Goal: Task Accomplishment & Management: Complete application form

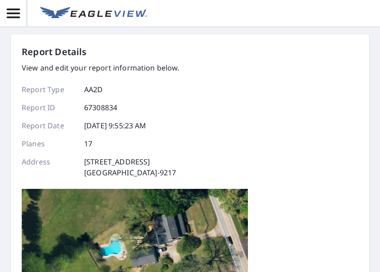
click at [195, 129] on div "Report Details View and edit your report information below. Report Type AA2D Re…" at bounding box center [190, 212] width 336 height 335
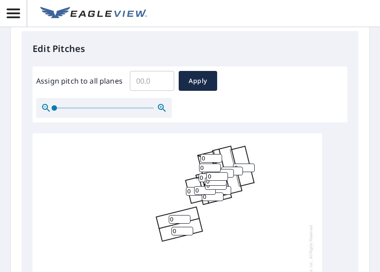
scroll to position [350, 0]
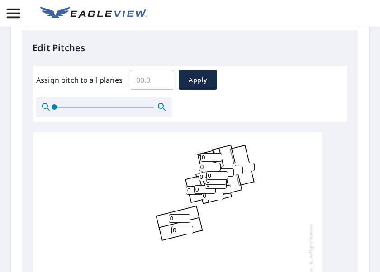
click at [186, 220] on input "0" at bounding box center [180, 218] width 22 height 9
click at [186, 217] on input "1" at bounding box center [180, 218] width 22 height 9
click at [186, 217] on input "2" at bounding box center [180, 218] width 22 height 9
click at [186, 217] on input "3" at bounding box center [180, 218] width 22 height 9
type input "4"
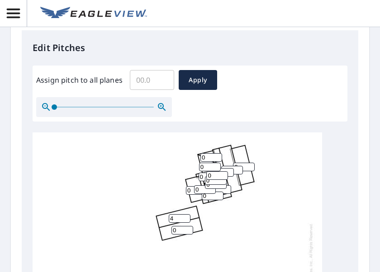
click at [186, 217] on input "4" at bounding box center [180, 218] width 22 height 9
click at [189, 228] on input "1" at bounding box center [182, 230] width 22 height 9
click at [189, 228] on input "2" at bounding box center [182, 230] width 22 height 9
click at [189, 228] on input "3" at bounding box center [182, 230] width 22 height 9
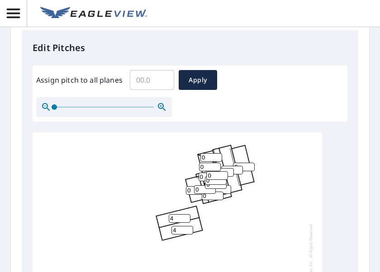
type input "4"
click at [189, 228] on input "4" at bounding box center [182, 230] width 22 height 9
click at [240, 165] on input "0" at bounding box center [244, 167] width 22 height 9
type input "3"
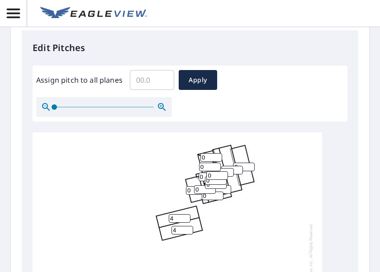
click at [236, 167] on input "1" at bounding box center [232, 170] width 22 height 9
type input "2"
click at [236, 167] on input "2" at bounding box center [232, 170] width 22 height 9
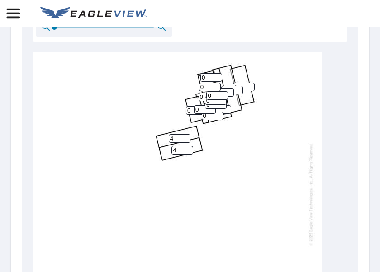
scroll to position [376, 0]
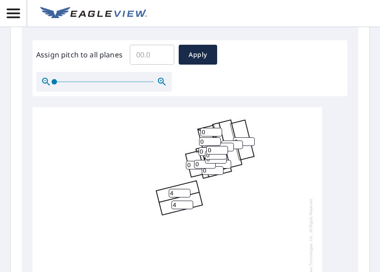
click at [155, 81] on div at bounding box center [104, 82] width 136 height 20
click at [158, 80] on icon "button" at bounding box center [161, 81] width 11 height 11
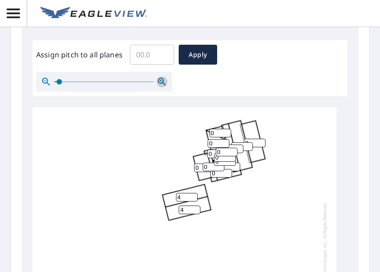
click at [158, 80] on icon "button" at bounding box center [162, 82] width 8 height 8
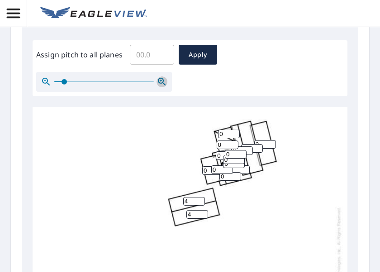
click at [158, 80] on icon "button" at bounding box center [162, 82] width 8 height 8
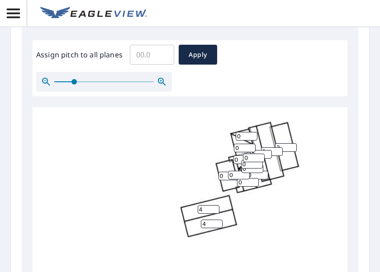
click at [158, 80] on icon "button" at bounding box center [162, 82] width 8 height 8
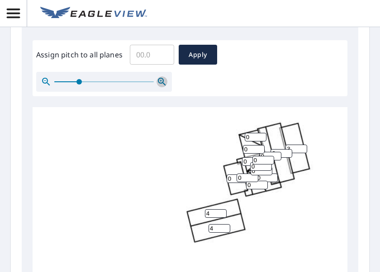
click at [158, 80] on icon "button" at bounding box center [162, 82] width 8 height 8
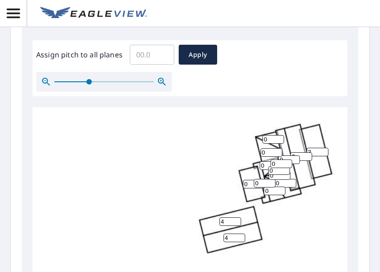
click at [158, 80] on icon "button" at bounding box center [162, 82] width 8 height 8
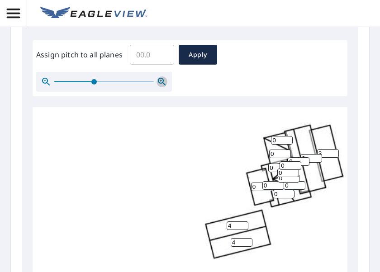
click at [158, 80] on icon "button" at bounding box center [162, 82] width 8 height 8
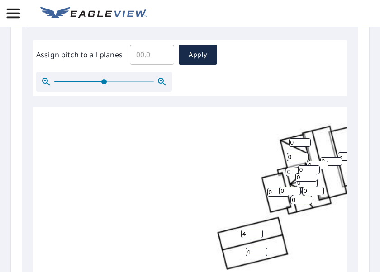
drag, startPoint x: 158, startPoint y: 80, endPoint x: 165, endPoint y: 83, distance: 7.7
click at [158, 80] on icon "button" at bounding box center [162, 82] width 8 height 8
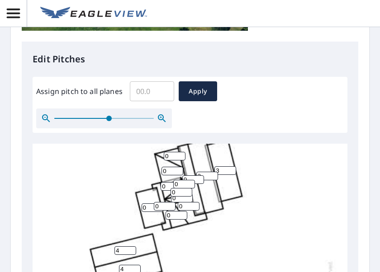
scroll to position [350, 0]
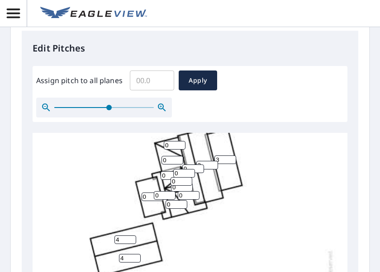
click at [159, 104] on icon "button" at bounding box center [161, 107] width 11 height 11
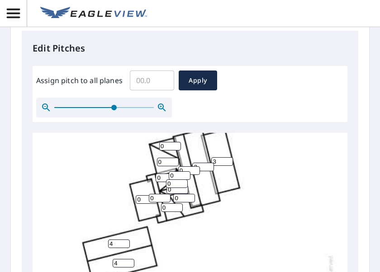
click at [159, 104] on icon "button" at bounding box center [161, 107] width 11 height 11
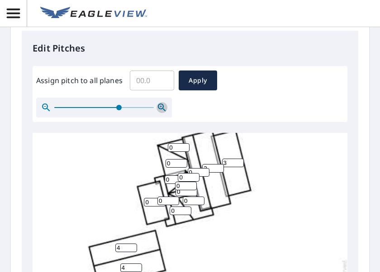
click at [159, 104] on icon "button" at bounding box center [161, 107] width 11 height 11
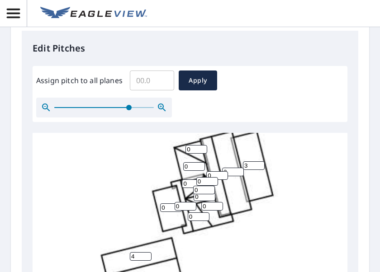
click at [159, 104] on icon "button" at bounding box center [161, 107] width 11 height 11
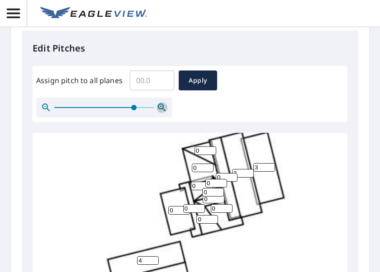
click at [159, 104] on icon "button" at bounding box center [161, 107] width 11 height 11
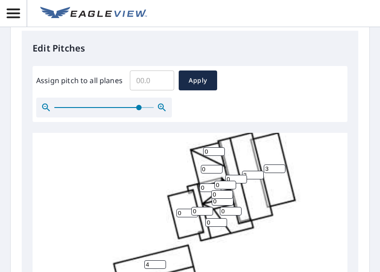
click at [237, 178] on input "0" at bounding box center [236, 179] width 22 height 9
type input "8"
click at [252, 174] on input "2" at bounding box center [253, 175] width 22 height 9
type input "8"
click at [215, 149] on input "0" at bounding box center [214, 151] width 22 height 9
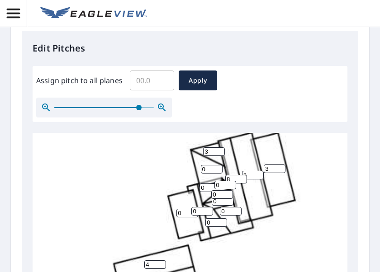
type input "3"
click at [203, 167] on input "0" at bounding box center [212, 169] width 22 height 9
type input "3"
click at [185, 209] on input "0" at bounding box center [187, 213] width 22 height 9
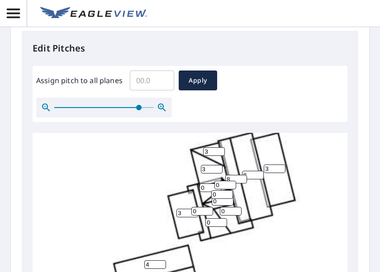
type input "3"
click at [200, 208] on input "0" at bounding box center [202, 211] width 22 height 9
type input "14"
click at [224, 205] on input "0" at bounding box center [223, 201] width 22 height 9
type input "14"
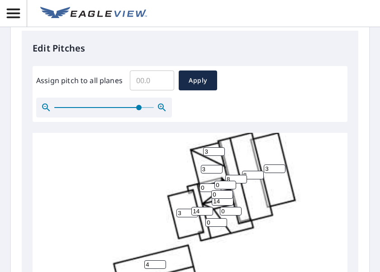
click at [219, 198] on input "0" at bounding box center [222, 194] width 22 height 9
type input "14"
click at [224, 212] on input "0" at bounding box center [231, 211] width 22 height 9
type input "3"
click at [215, 223] on input "0" at bounding box center [216, 222] width 22 height 9
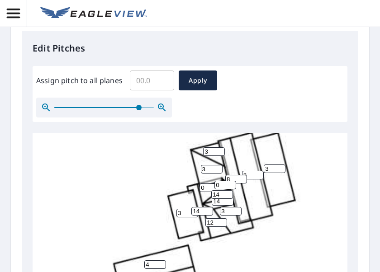
type input "12"
click at [207, 189] on input "0" at bounding box center [210, 188] width 22 height 9
type input "12"
click at [225, 186] on input "0" at bounding box center [225, 185] width 22 height 9
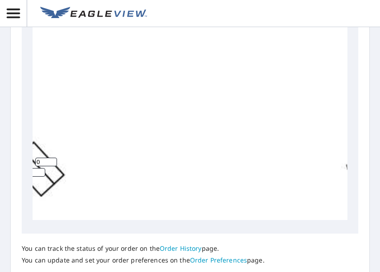
scroll to position [250, 35]
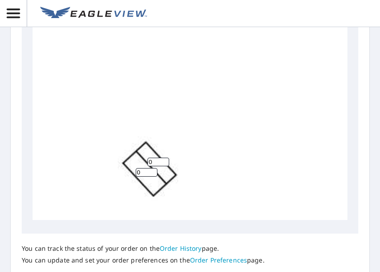
type input "3"
click at [140, 168] on input "0" at bounding box center [147, 172] width 22 height 9
type input "5"
click at [153, 158] on input "0" at bounding box center [158, 162] width 22 height 9
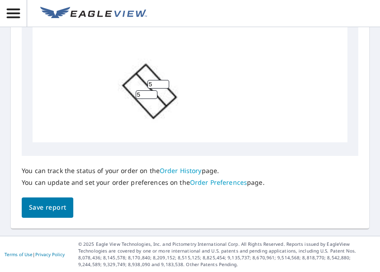
type input "5"
click at [56, 198] on button "Save report" at bounding box center [48, 208] width 52 height 20
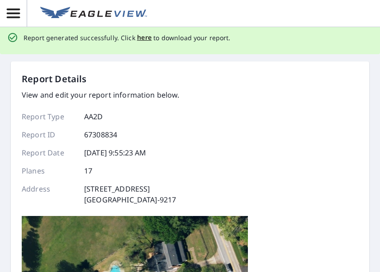
scroll to position [0, 0]
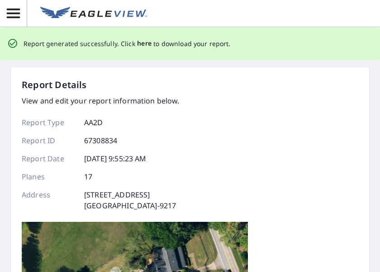
click at [145, 39] on span "here" at bounding box center [144, 43] width 15 height 11
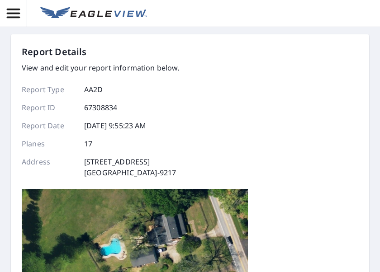
click at [172, 53] on div "Report Details" at bounding box center [101, 52] width 158 height 14
